Goal: Check status

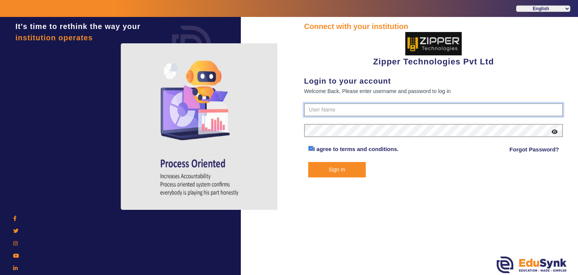
click at [327, 109] on input "text" at bounding box center [433, 110] width 259 height 14
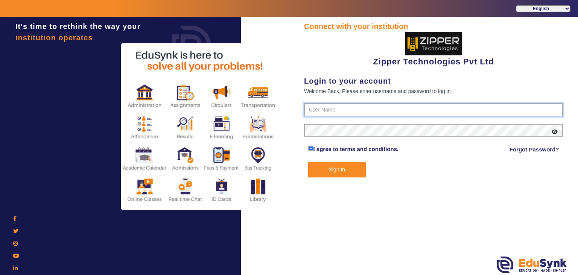
type input "1008790000"
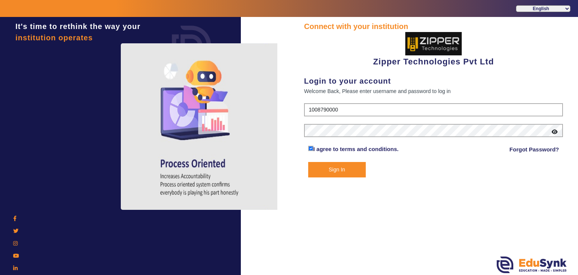
click at [330, 166] on button "Sign In" at bounding box center [337, 169] width 58 height 15
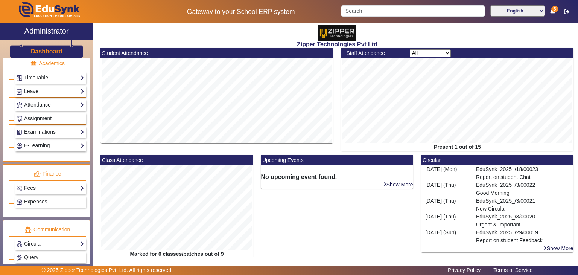
scroll to position [277, 0]
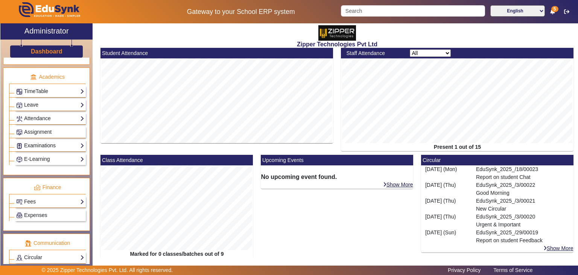
click at [45, 141] on link "Examinations" at bounding box center [50, 145] width 68 height 9
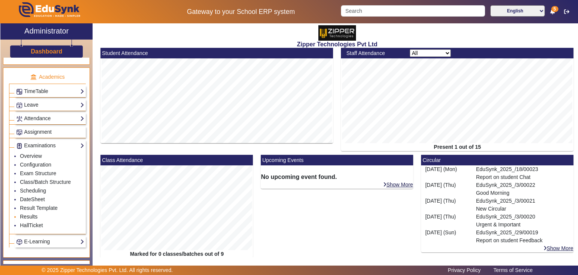
click at [32, 214] on link "Results" at bounding box center [29, 217] width 18 height 6
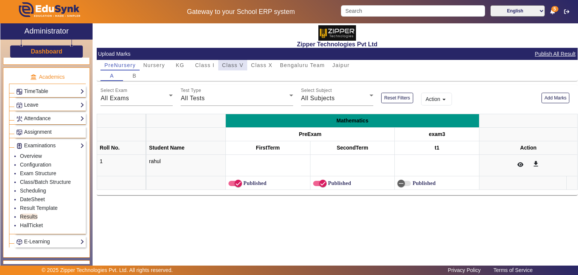
click at [237, 63] on span "Class V" at bounding box center [232, 65] width 21 height 5
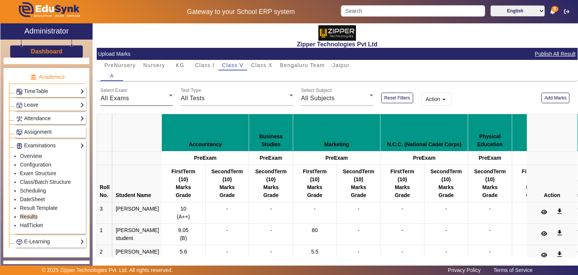
click at [134, 100] on div "All Exams" at bounding box center [135, 98] width 69 height 9
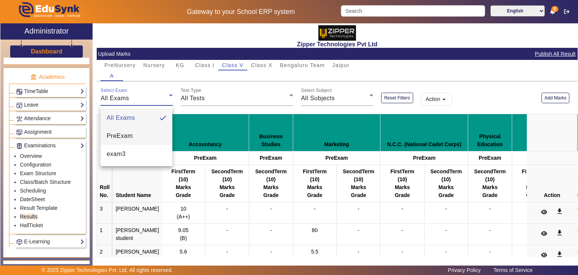
click at [124, 138] on span "PreExam" at bounding box center [120, 135] width 26 height 9
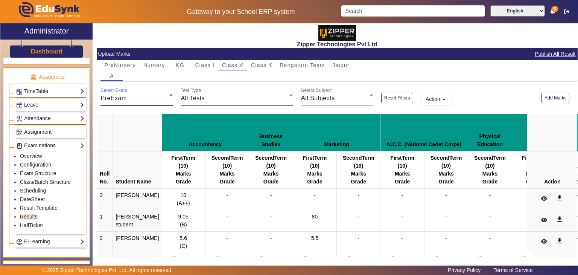
click at [227, 100] on div "All Tests" at bounding box center [235, 98] width 109 height 9
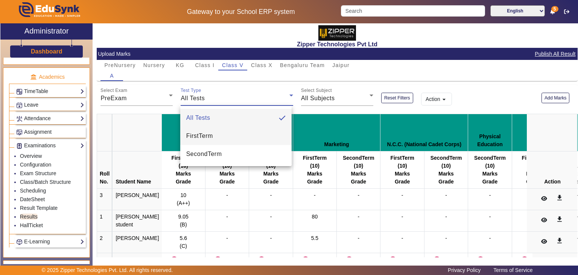
click at [220, 138] on mat-option "FirstTerm" at bounding box center [235, 136] width 111 height 18
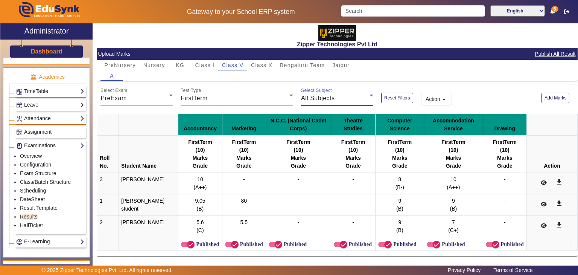
click at [353, 101] on div "All Subjects" at bounding box center [335, 98] width 69 height 9
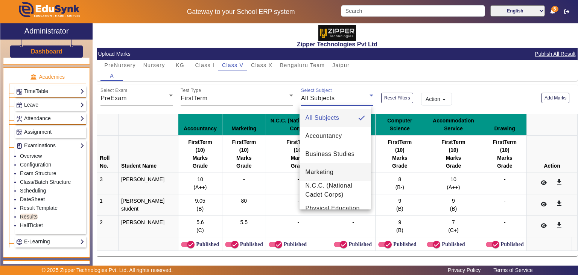
click at [332, 172] on span "Marketing" at bounding box center [320, 172] width 28 height 9
